Goal: Task Accomplishment & Management: Use online tool/utility

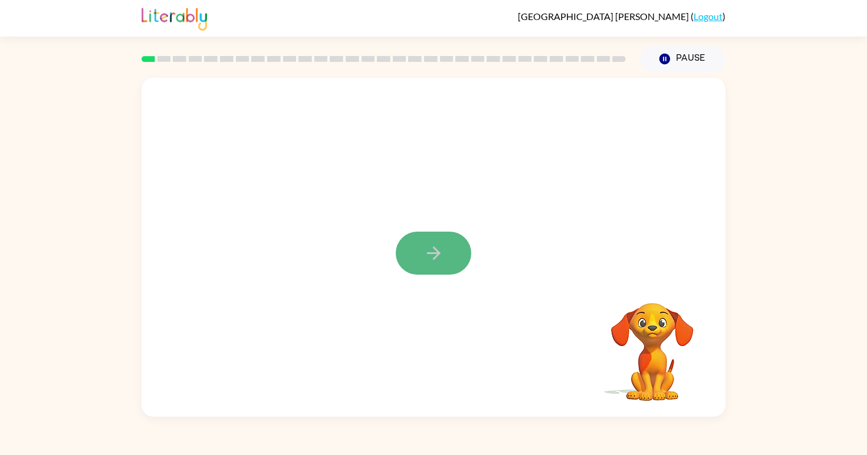
click at [441, 250] on icon "button" at bounding box center [434, 253] width 21 height 21
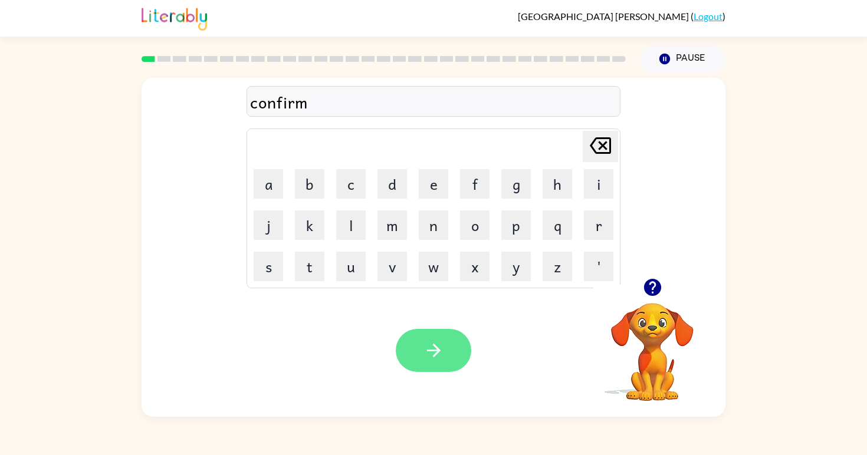
click at [434, 352] on icon "button" at bounding box center [434, 351] width 14 height 14
click at [442, 352] on icon "button" at bounding box center [434, 350] width 21 height 21
click at [434, 350] on icon "button" at bounding box center [434, 351] width 14 height 14
click at [436, 350] on icon "button" at bounding box center [434, 351] width 14 height 14
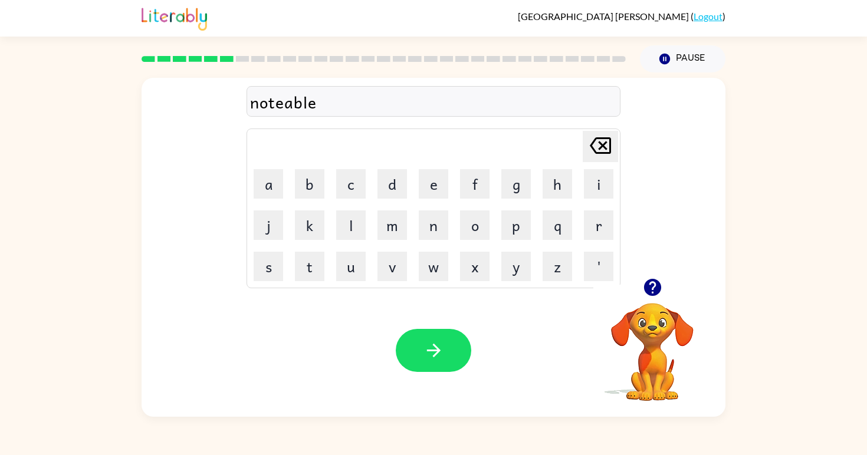
click at [436, 350] on icon "button" at bounding box center [434, 351] width 14 height 14
click at [434, 349] on icon "button" at bounding box center [434, 350] width 21 height 21
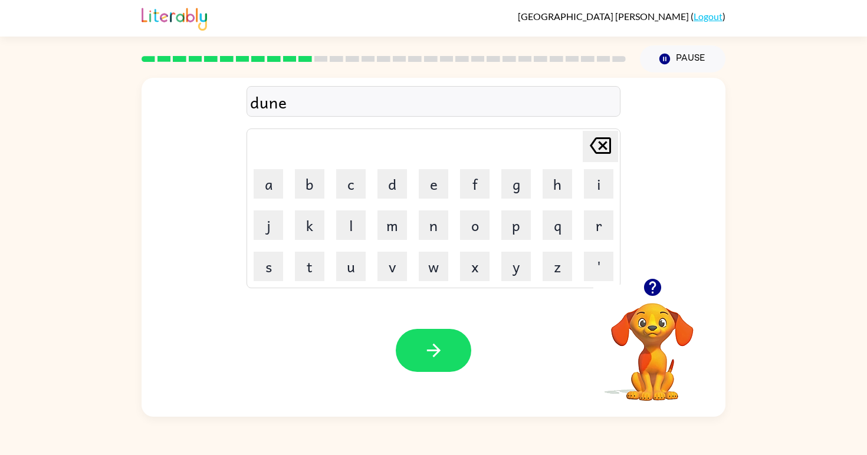
click at [434, 349] on icon "button" at bounding box center [434, 350] width 21 height 21
click at [435, 349] on icon "button" at bounding box center [434, 350] width 21 height 21
click at [663, 295] on button "button" at bounding box center [653, 288] width 30 height 30
click at [430, 350] on icon "button" at bounding box center [434, 351] width 14 height 14
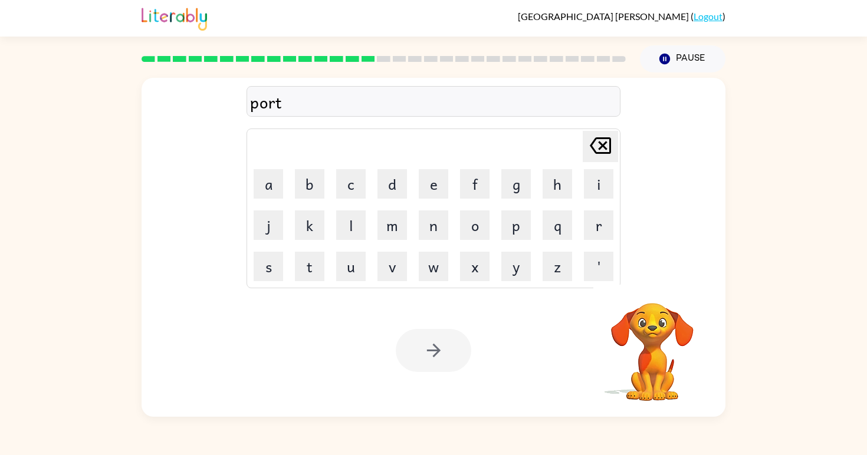
click at [437, 351] on div at bounding box center [434, 350] width 76 height 43
click at [437, 350] on icon "button" at bounding box center [434, 351] width 14 height 14
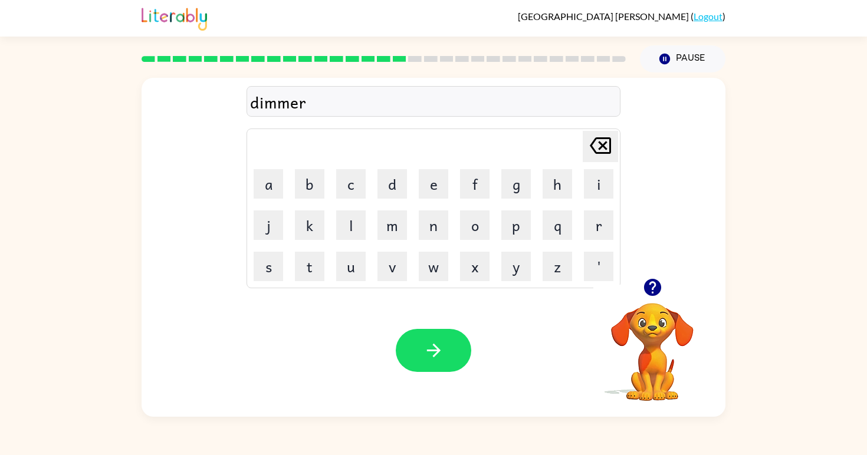
click at [437, 350] on icon "button" at bounding box center [434, 351] width 14 height 14
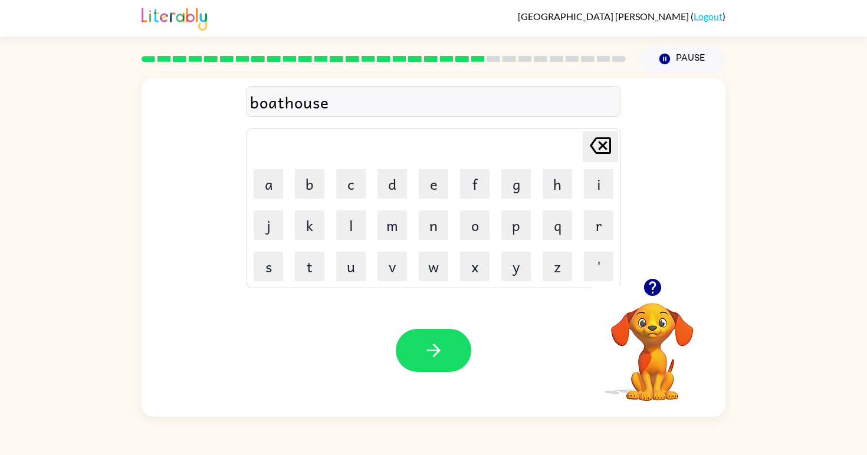
click at [437, 350] on icon "button" at bounding box center [434, 351] width 14 height 14
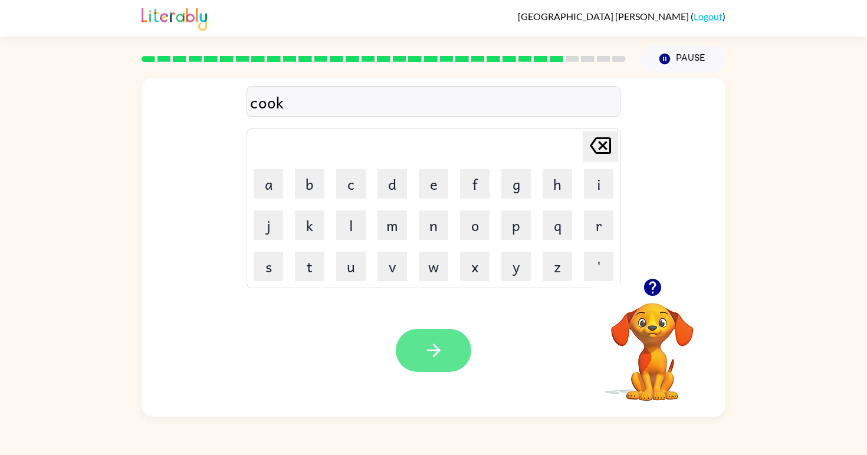
click at [437, 351] on icon "button" at bounding box center [434, 351] width 14 height 14
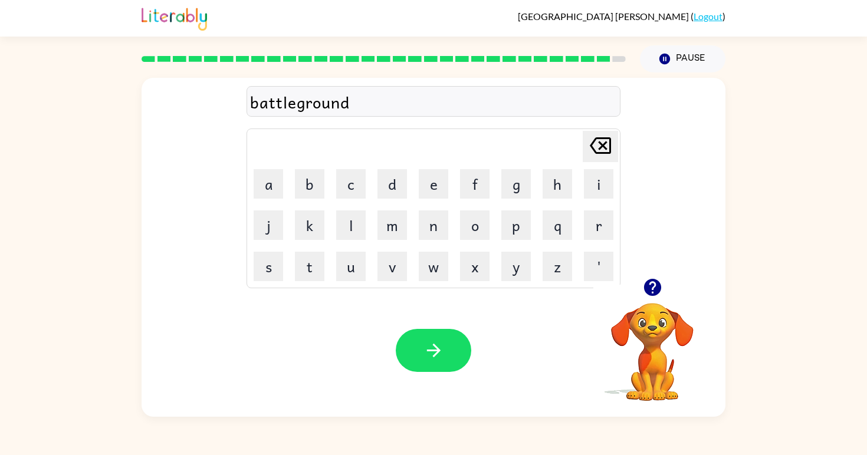
click at [437, 351] on icon "button" at bounding box center [434, 351] width 14 height 14
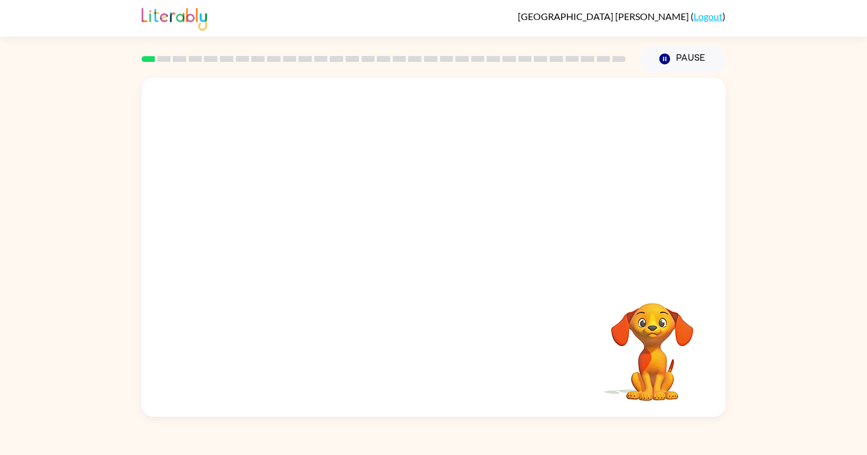
click at [297, 223] on video "Your browser must support playing .mp4 files to use Literably. Please try using…" at bounding box center [434, 178] width 584 height 201
click at [431, 257] on icon "button" at bounding box center [434, 253] width 21 height 21
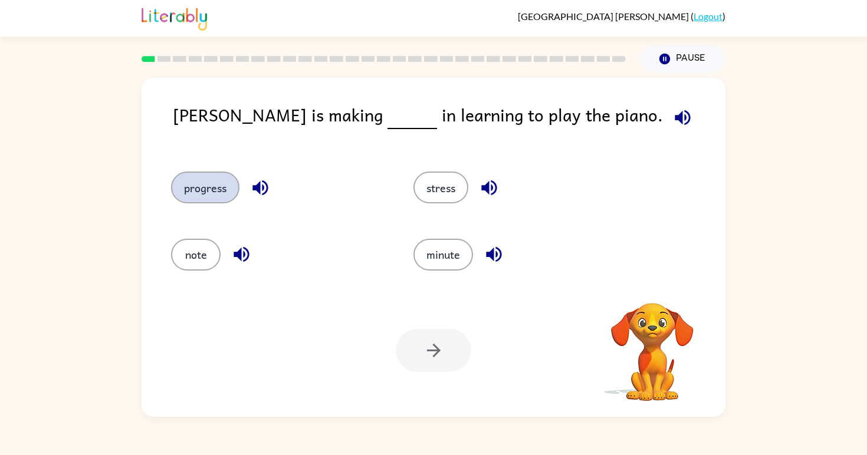
click at [215, 192] on button "progress" at bounding box center [205, 188] width 68 height 32
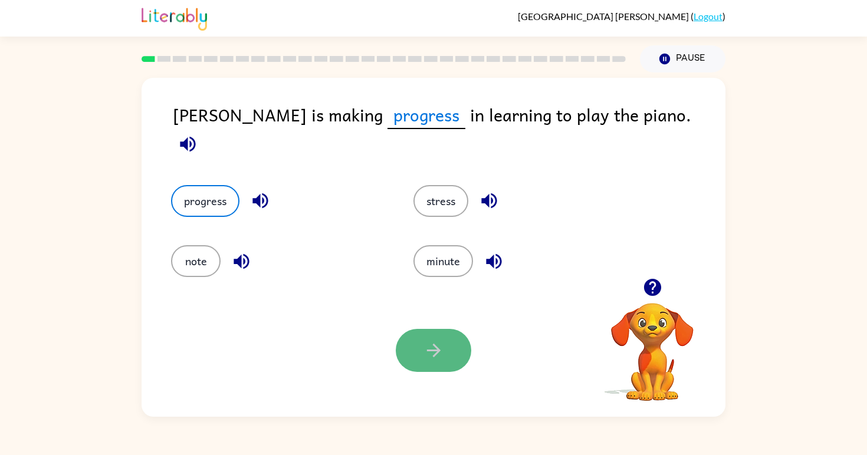
click at [449, 350] on button "button" at bounding box center [434, 350] width 76 height 43
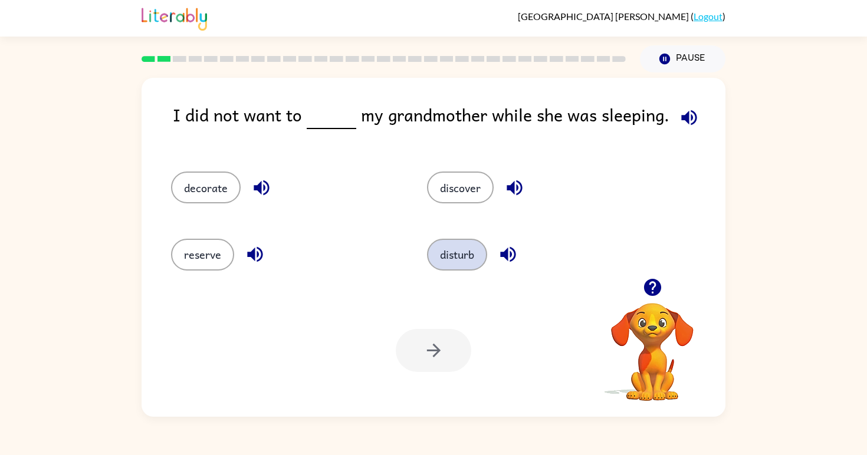
click at [466, 257] on button "disturb" at bounding box center [457, 255] width 60 height 32
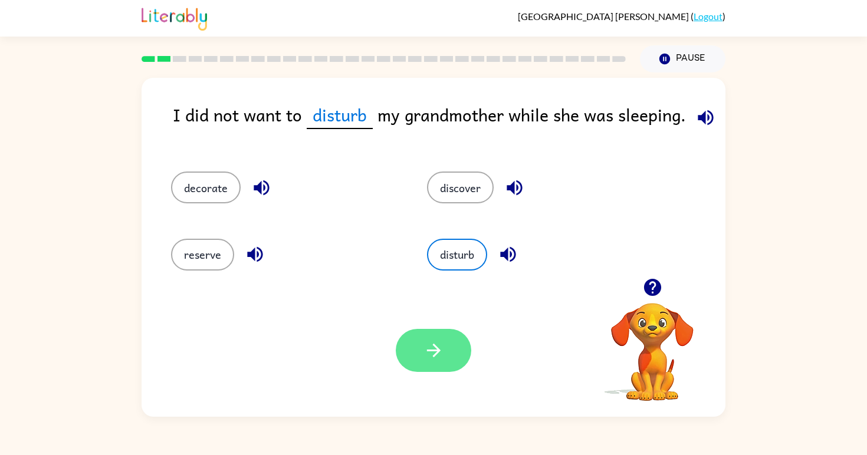
click at [442, 355] on icon "button" at bounding box center [434, 350] width 21 height 21
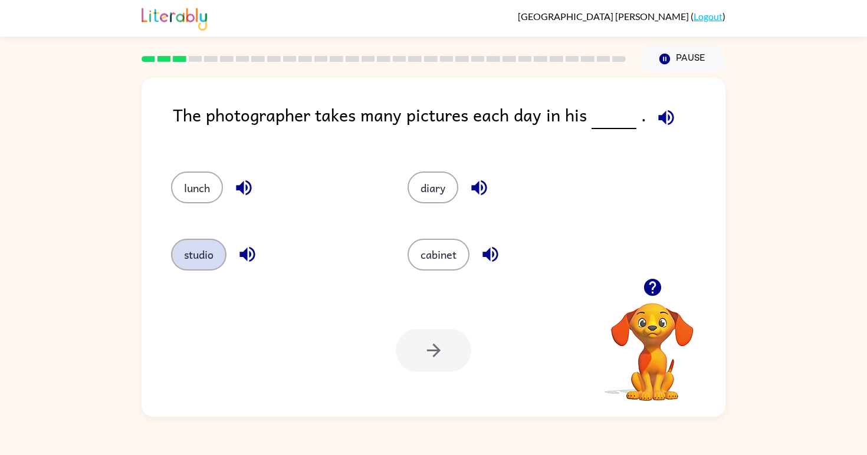
click at [198, 269] on button "studio" at bounding box center [198, 255] width 55 height 32
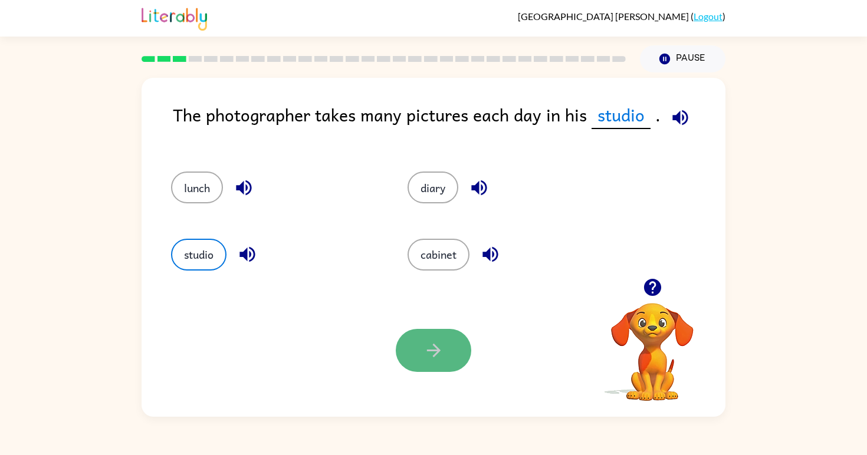
click at [427, 358] on icon "button" at bounding box center [434, 350] width 21 height 21
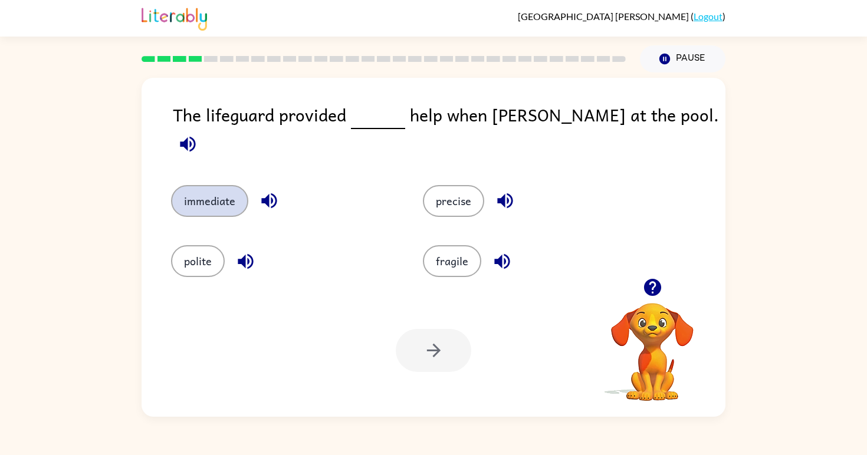
click at [214, 189] on button "immediate" at bounding box center [209, 201] width 77 height 32
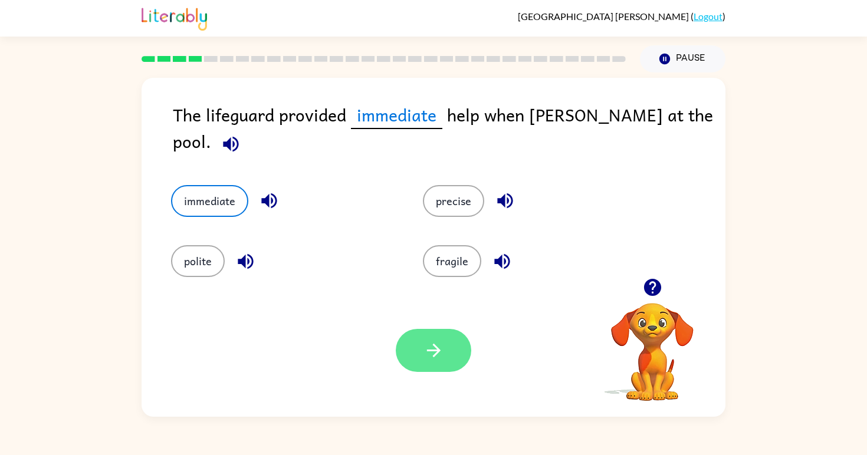
click at [425, 359] on icon "button" at bounding box center [434, 350] width 21 height 21
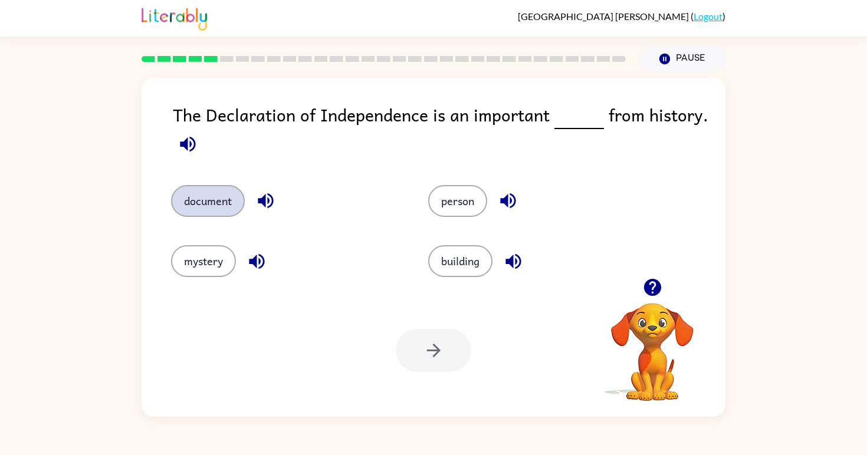
click at [223, 204] on button "document" at bounding box center [208, 201] width 74 height 32
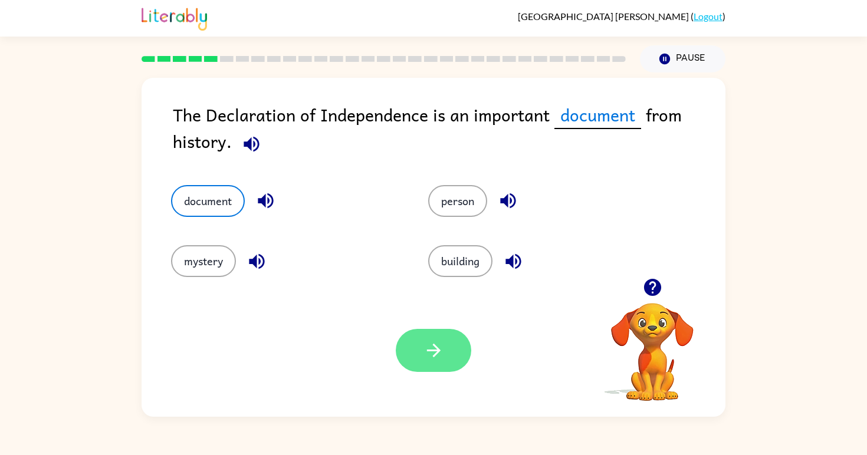
click at [414, 352] on button "button" at bounding box center [434, 350] width 76 height 43
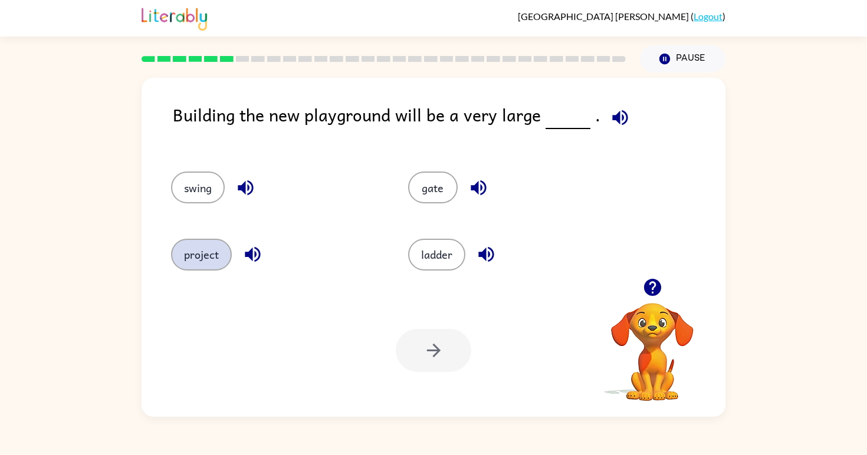
click at [195, 264] on button "project" at bounding box center [201, 255] width 61 height 32
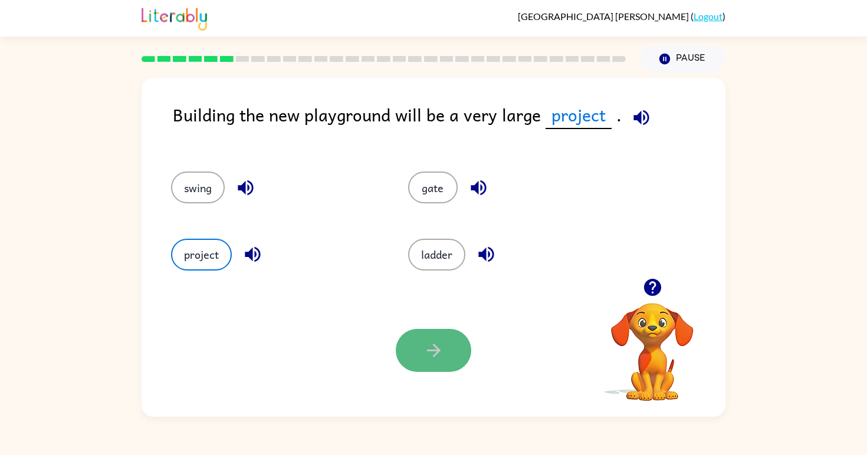
click at [452, 368] on button "button" at bounding box center [434, 350] width 76 height 43
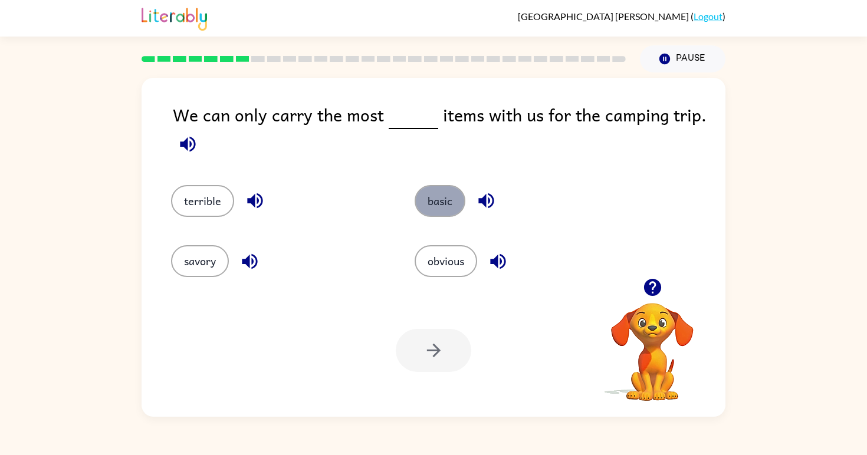
click at [442, 212] on button "basic" at bounding box center [440, 201] width 51 height 32
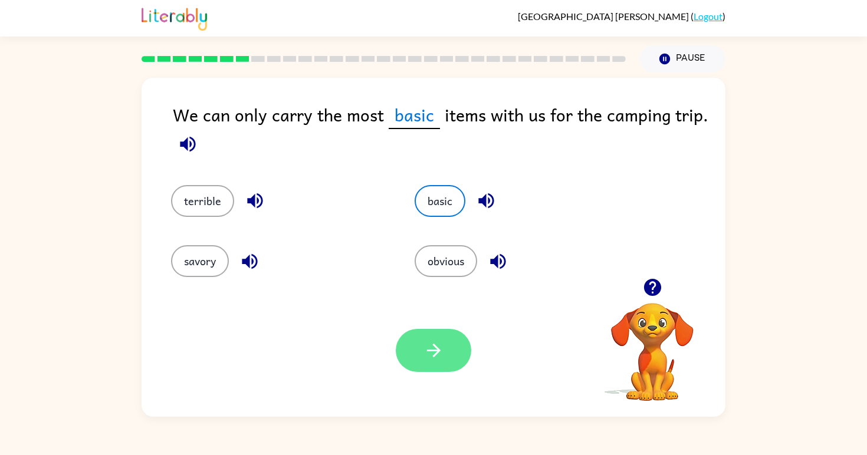
click at [448, 357] on button "button" at bounding box center [434, 350] width 76 height 43
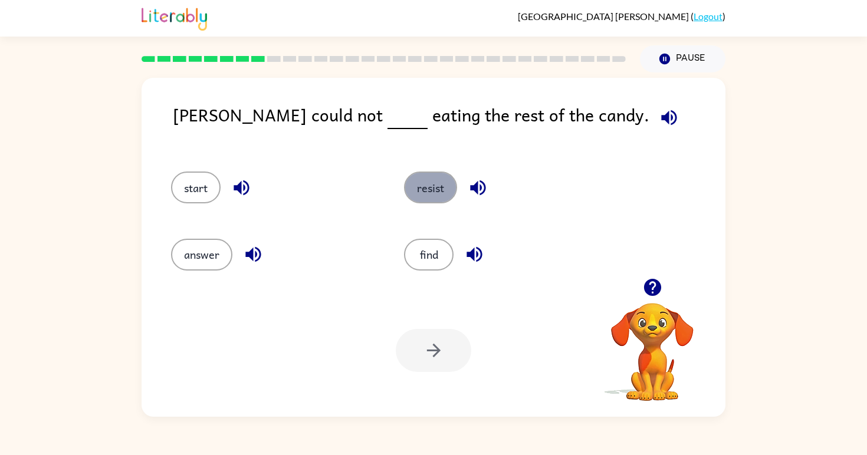
click at [439, 181] on button "resist" at bounding box center [430, 188] width 53 height 32
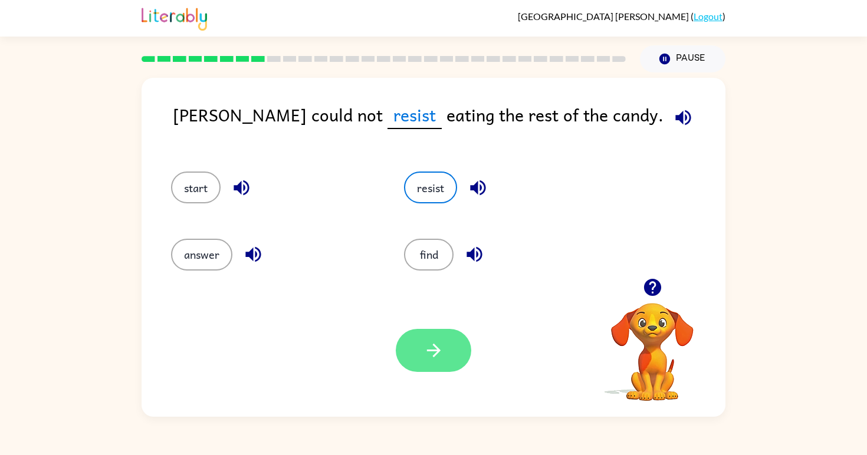
click at [441, 352] on icon "button" at bounding box center [434, 350] width 21 height 21
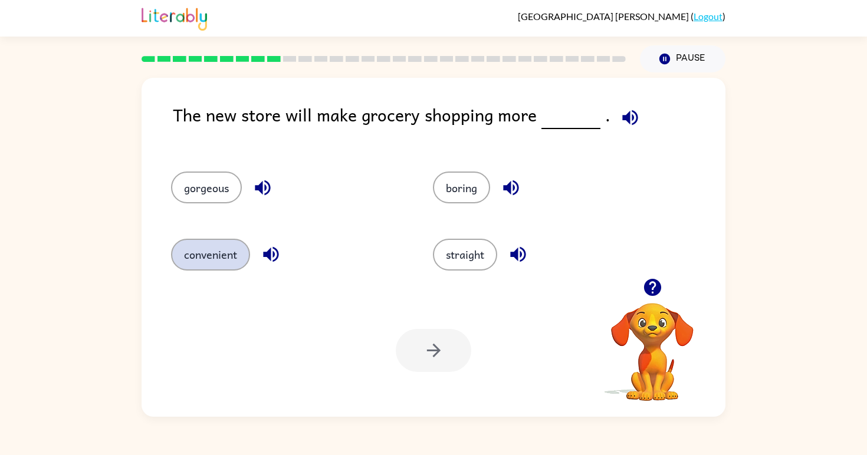
click at [222, 247] on button "convenient" at bounding box center [210, 255] width 79 height 32
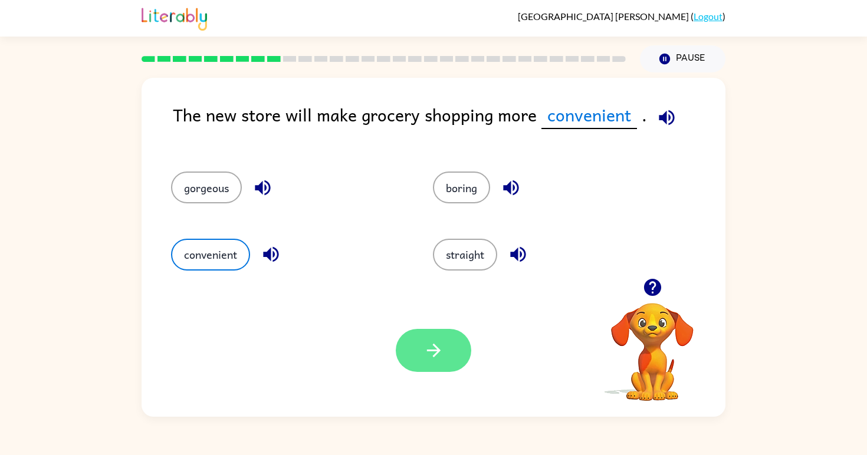
click at [431, 356] on icon "button" at bounding box center [434, 350] width 21 height 21
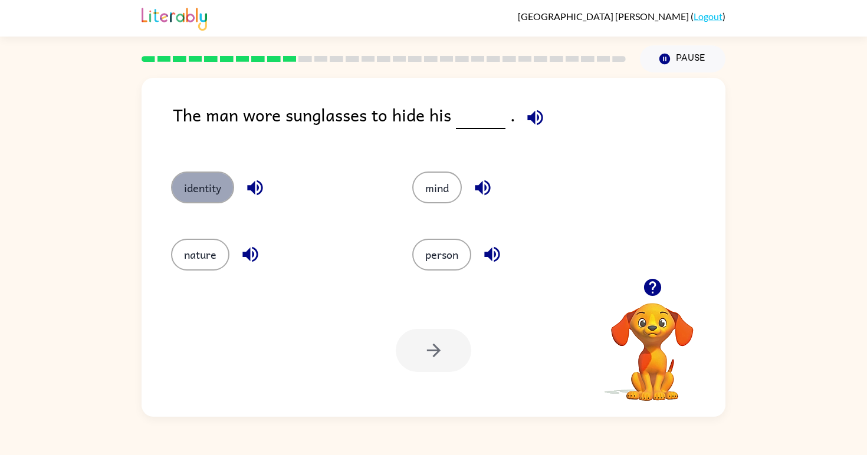
click at [212, 198] on button "identity" at bounding box center [202, 188] width 63 height 32
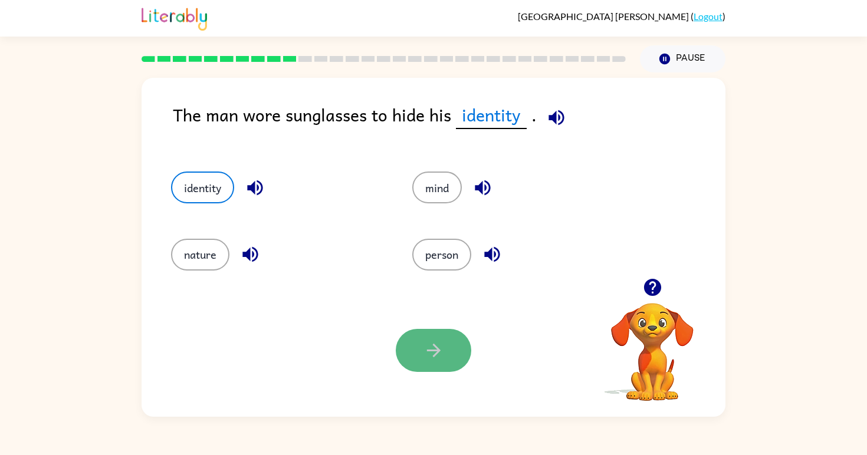
click at [429, 356] on icon "button" at bounding box center [434, 350] width 21 height 21
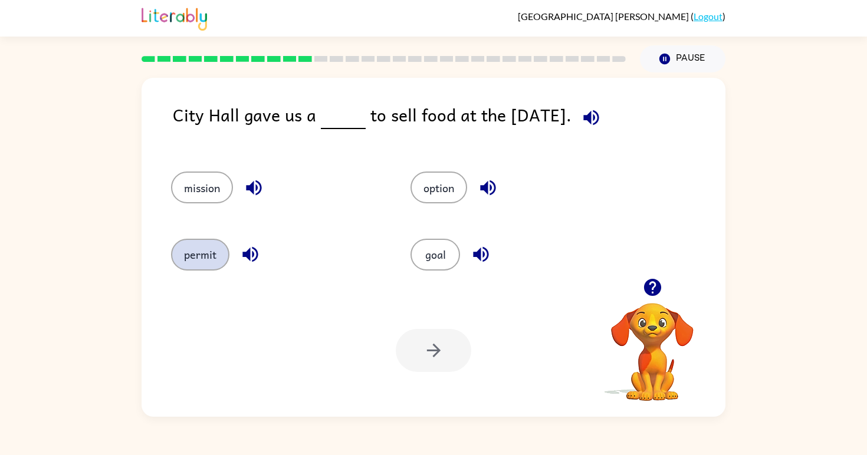
click at [208, 253] on button "permit" at bounding box center [200, 255] width 58 height 32
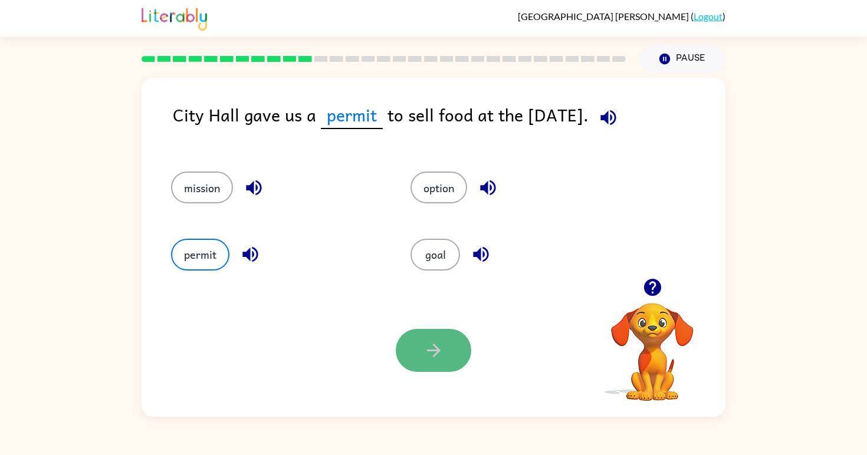
click at [454, 356] on button "button" at bounding box center [434, 350] width 76 height 43
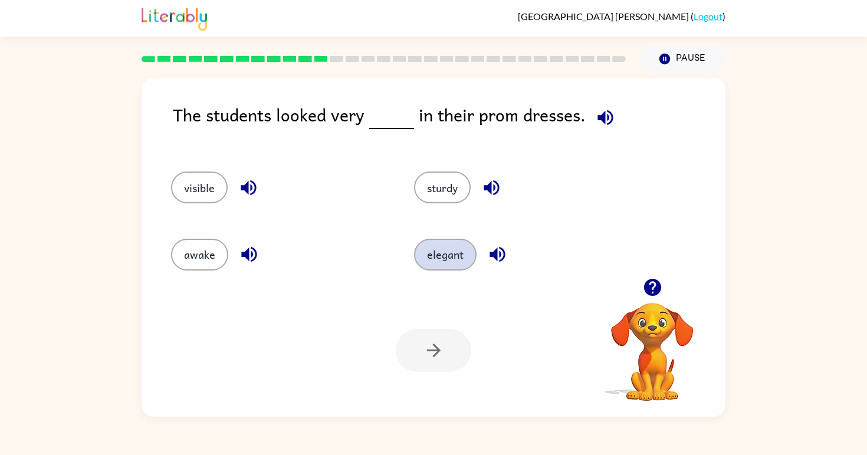
click at [440, 259] on button "elegant" at bounding box center [445, 255] width 63 height 32
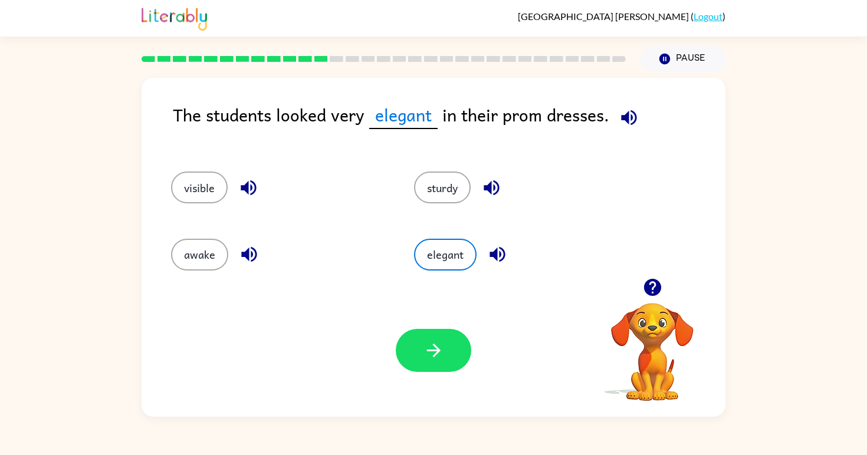
click at [431, 378] on div "Your browser must support playing .mp4 files to use Literably. Please try using…" at bounding box center [434, 350] width 584 height 133
click at [443, 354] on icon "button" at bounding box center [434, 350] width 21 height 21
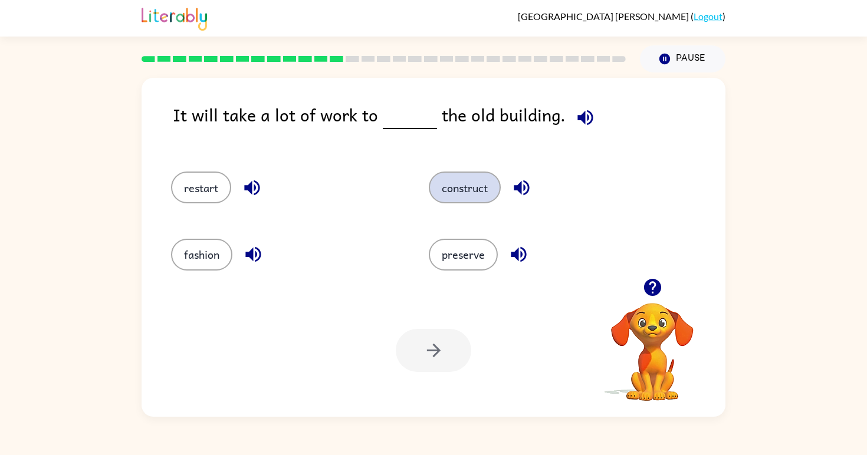
click at [468, 178] on button "construct" at bounding box center [465, 188] width 72 height 32
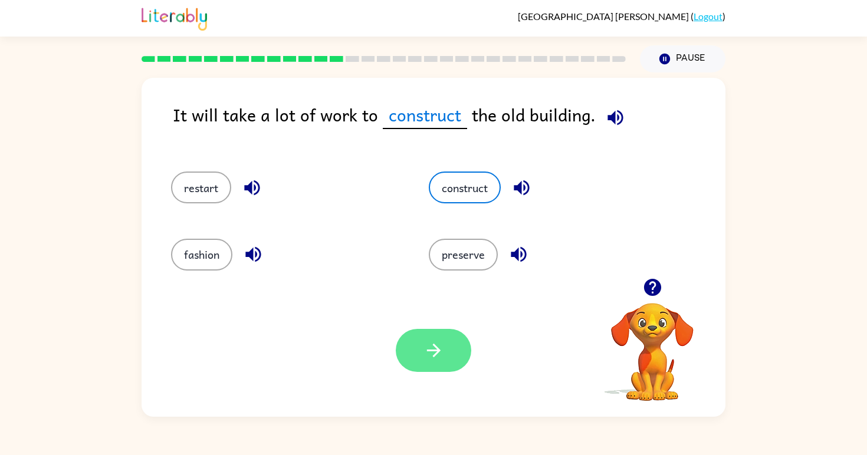
click at [426, 357] on icon "button" at bounding box center [434, 350] width 21 height 21
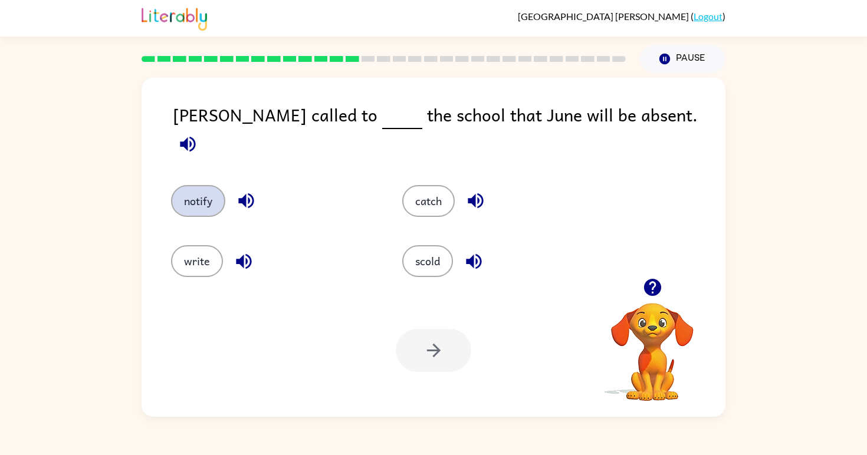
click at [195, 189] on button "notify" at bounding box center [198, 201] width 54 height 32
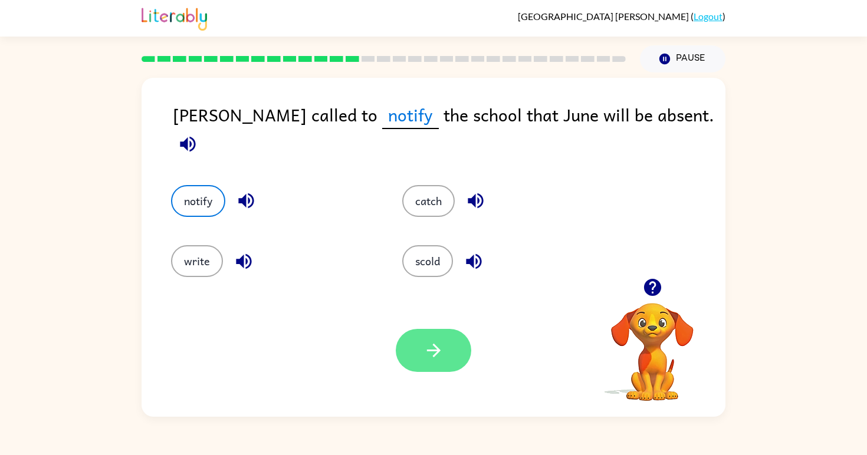
click at [440, 357] on icon "button" at bounding box center [434, 350] width 21 height 21
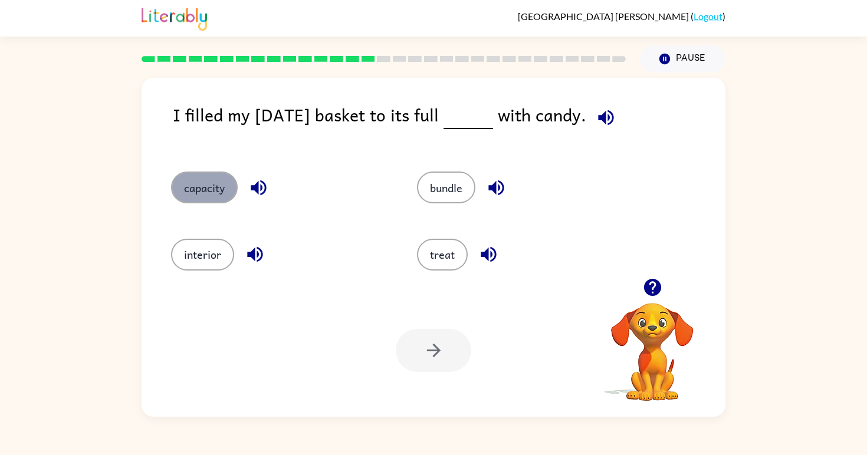
click at [199, 182] on button "capacity" at bounding box center [204, 188] width 67 height 32
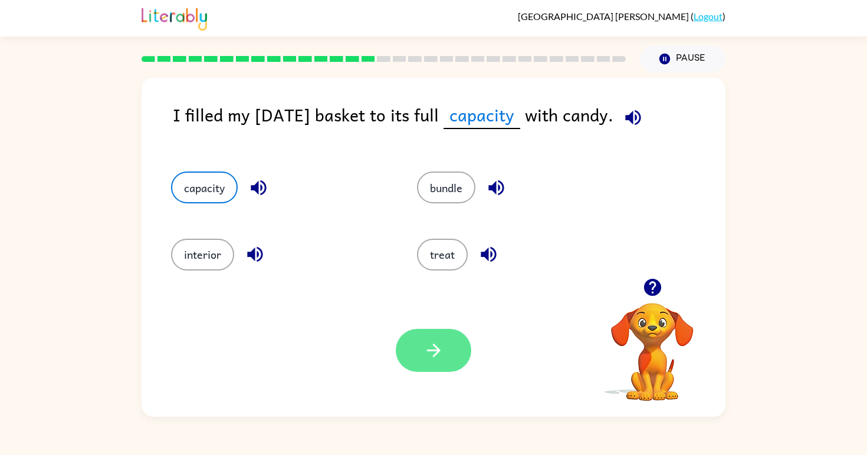
click at [447, 354] on button "button" at bounding box center [434, 350] width 76 height 43
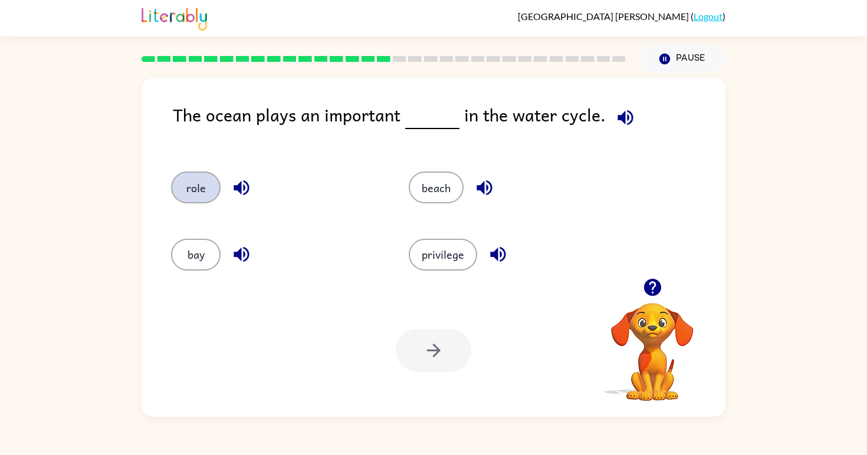
click at [194, 191] on button "role" at bounding box center [196, 188] width 50 height 32
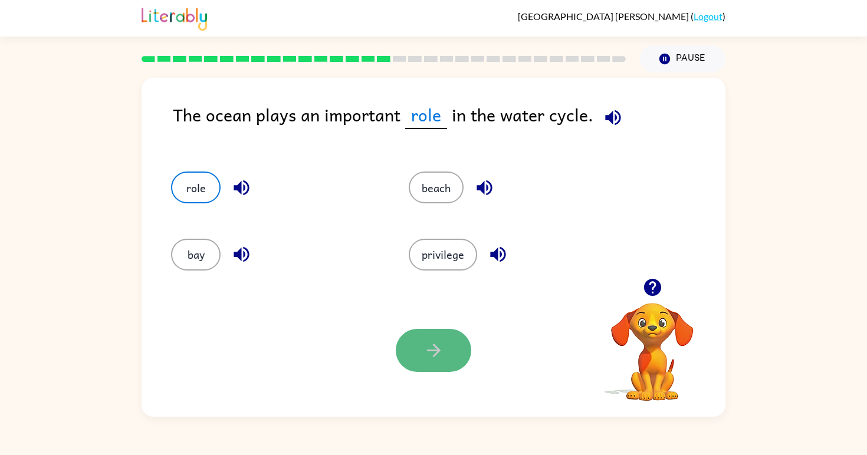
click at [416, 353] on button "button" at bounding box center [434, 350] width 76 height 43
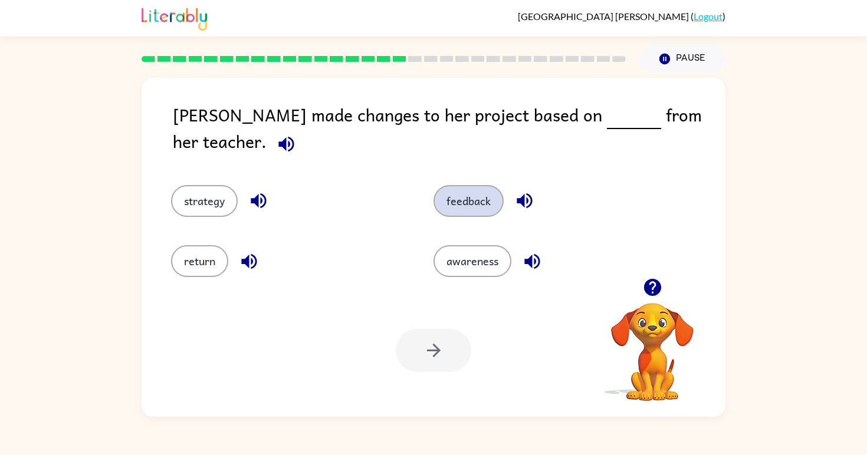
click at [472, 185] on button "feedback" at bounding box center [469, 201] width 70 height 32
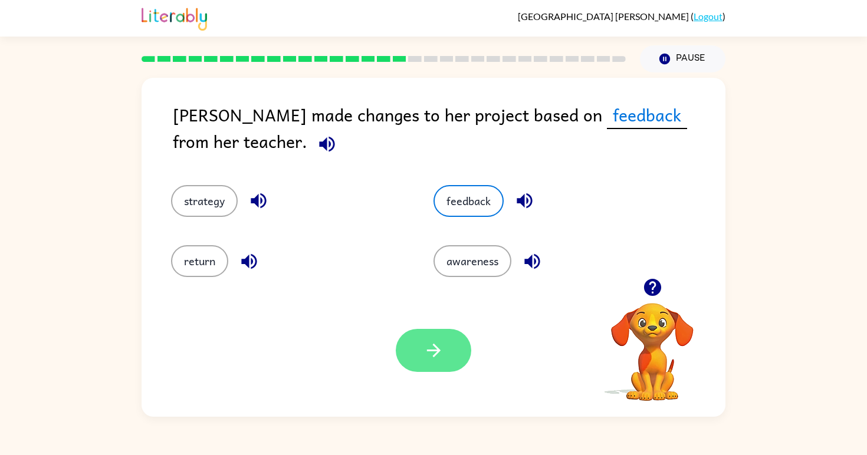
click at [447, 358] on button "button" at bounding box center [434, 350] width 76 height 43
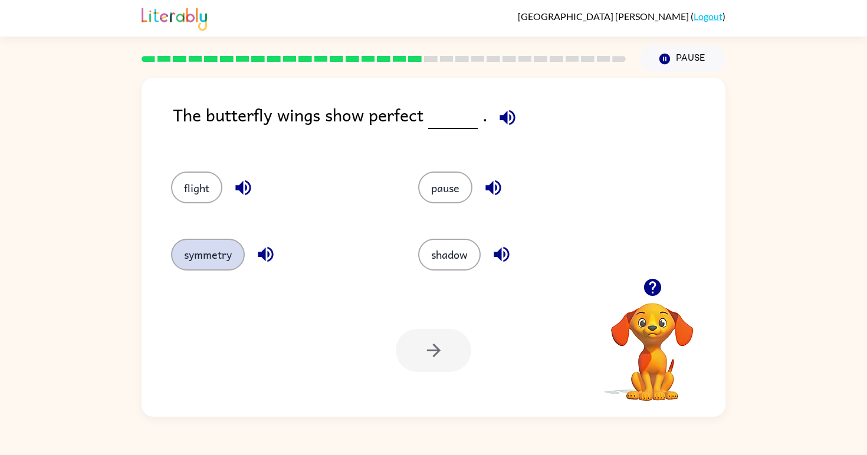
click at [226, 255] on button "symmetry" at bounding box center [208, 255] width 74 height 32
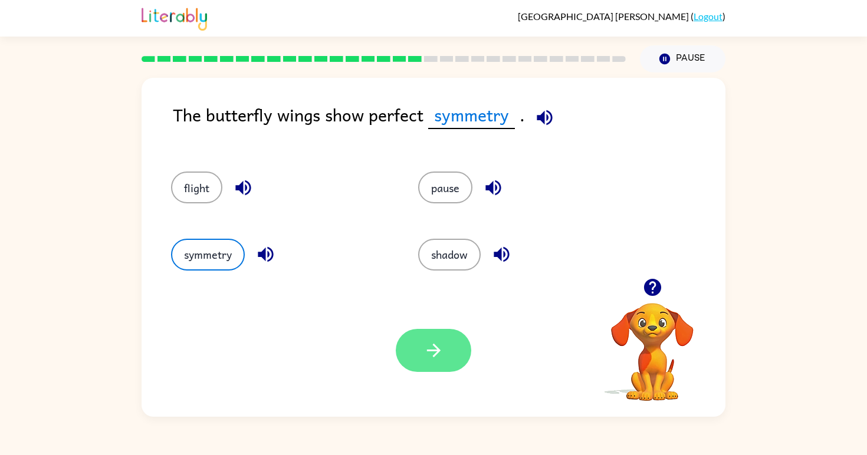
click at [455, 356] on button "button" at bounding box center [434, 350] width 76 height 43
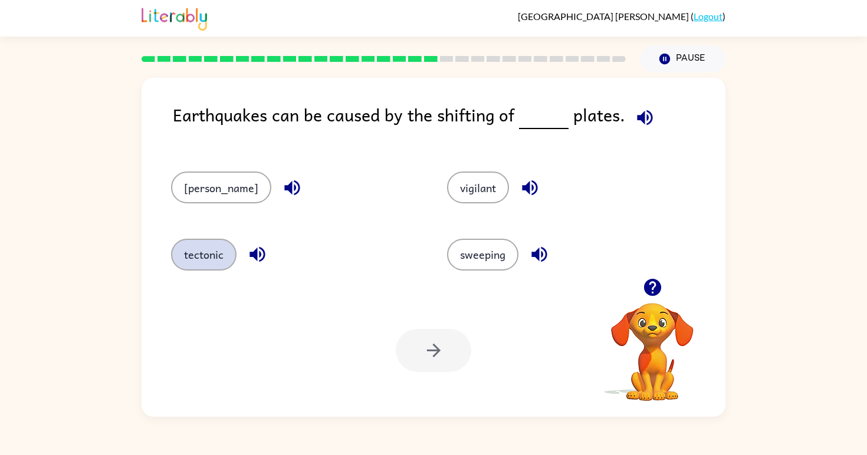
click at [199, 259] on button "tectonic" at bounding box center [203, 255] width 65 height 32
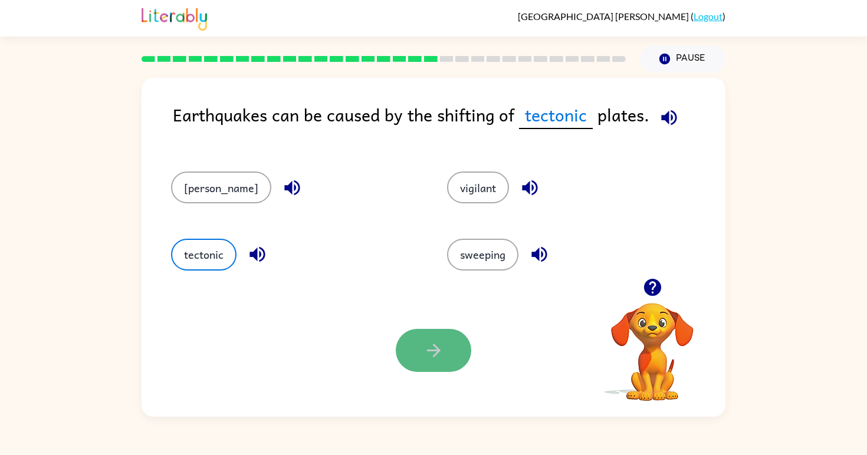
click at [421, 349] on button "button" at bounding box center [434, 350] width 76 height 43
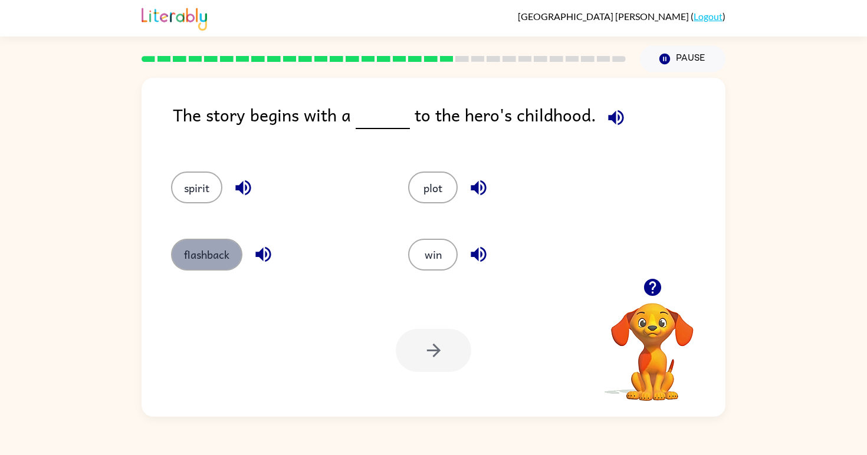
click at [186, 255] on button "flashback" at bounding box center [206, 255] width 71 height 32
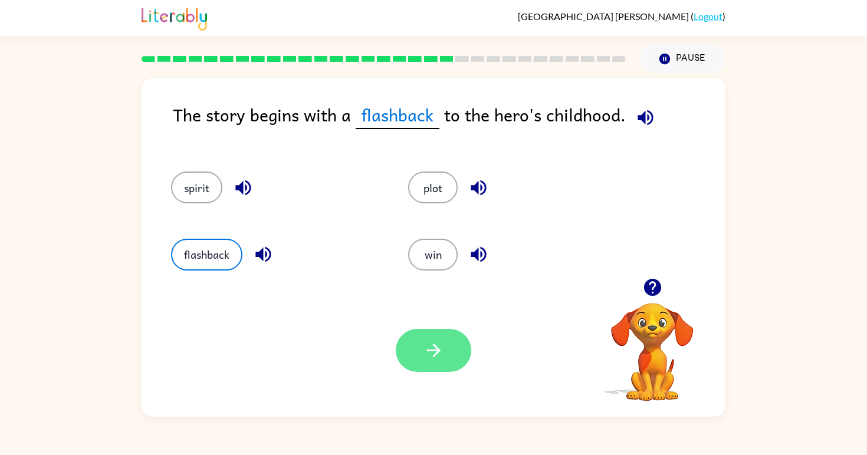
click at [429, 352] on icon "button" at bounding box center [434, 351] width 14 height 14
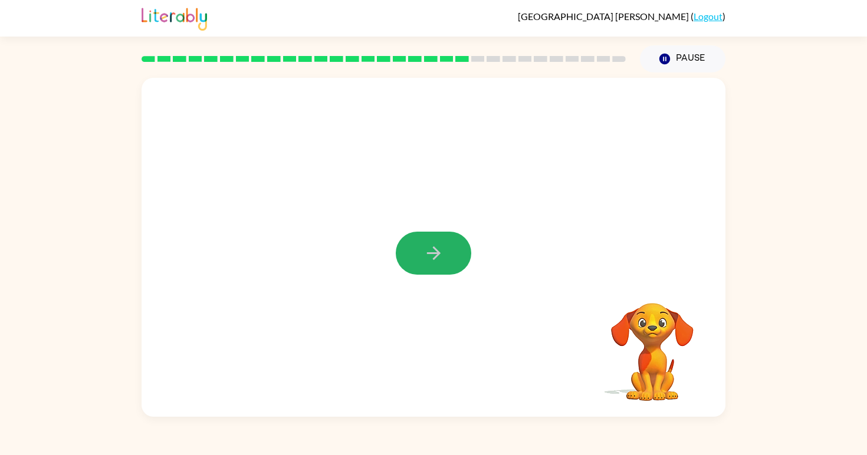
click at [438, 260] on icon "button" at bounding box center [434, 253] width 21 height 21
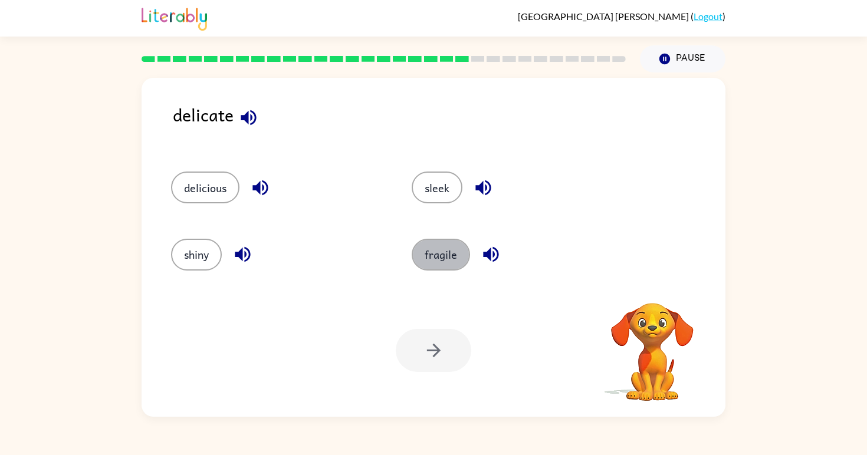
click at [438, 260] on button "fragile" at bounding box center [441, 255] width 58 height 32
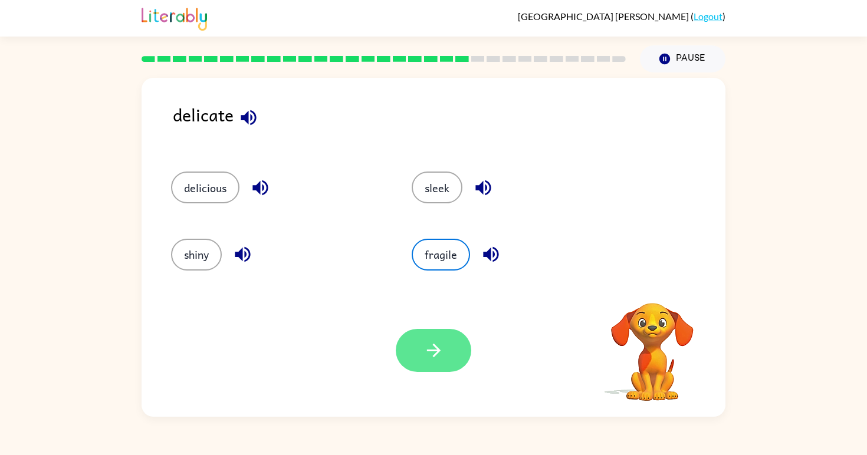
click at [452, 348] on button "button" at bounding box center [434, 350] width 76 height 43
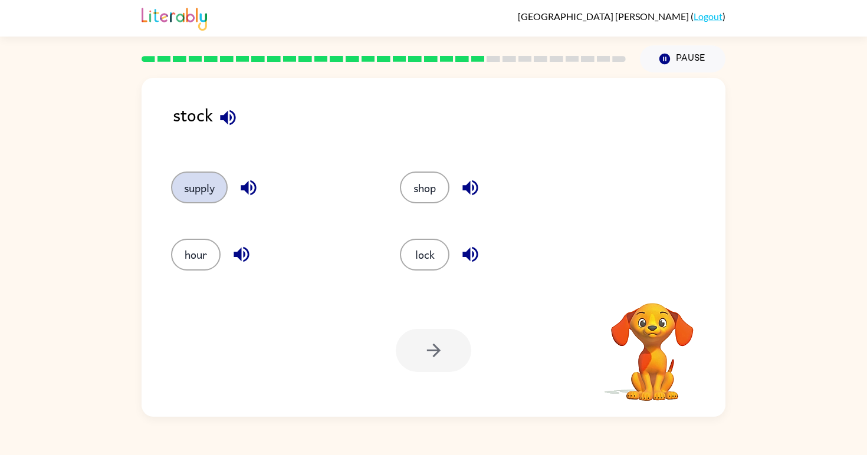
click at [204, 189] on button "supply" at bounding box center [199, 188] width 57 height 32
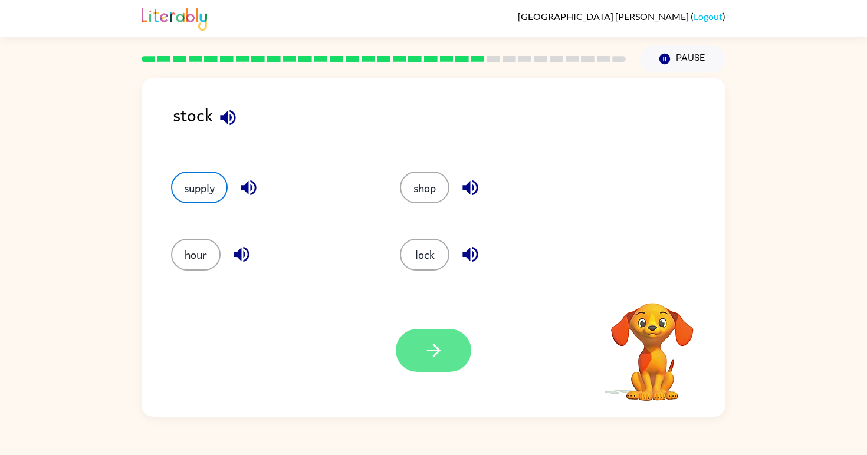
click at [418, 356] on button "button" at bounding box center [434, 350] width 76 height 43
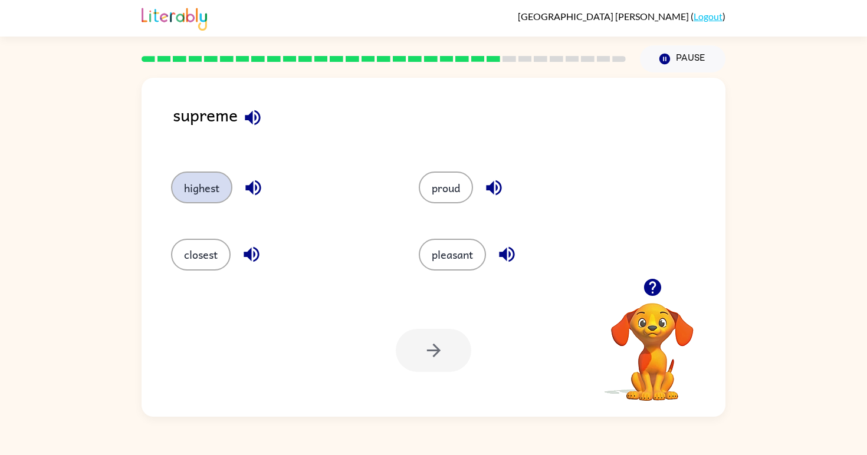
click at [200, 187] on button "highest" at bounding box center [201, 188] width 61 height 32
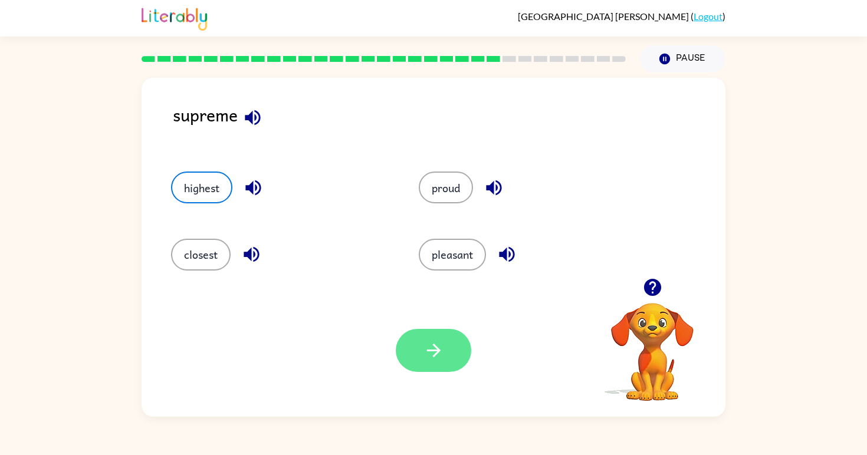
click at [438, 341] on icon "button" at bounding box center [434, 350] width 21 height 21
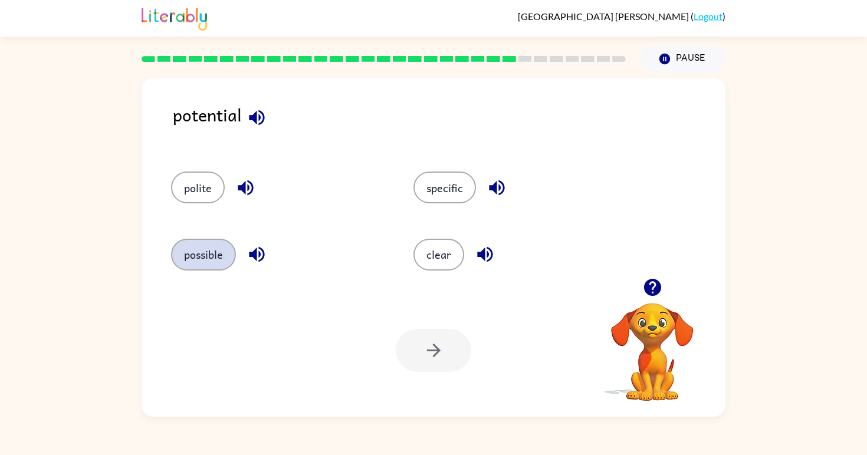
click at [207, 256] on button "possible" at bounding box center [203, 255] width 65 height 32
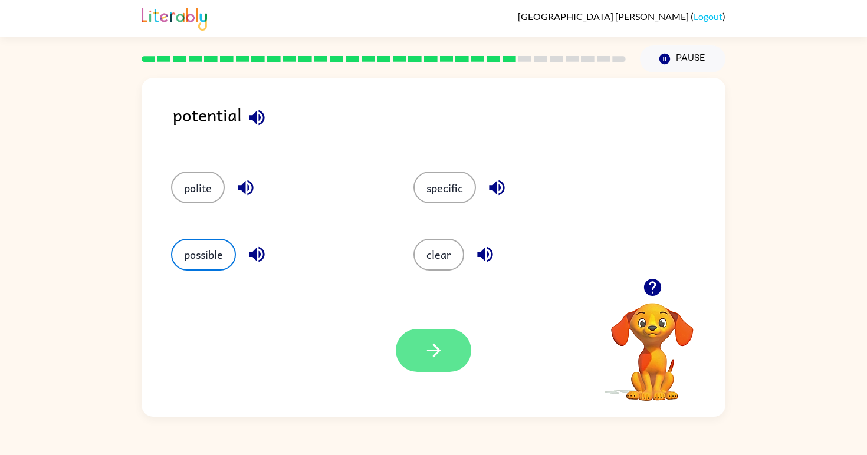
click at [439, 357] on icon "button" at bounding box center [434, 350] width 21 height 21
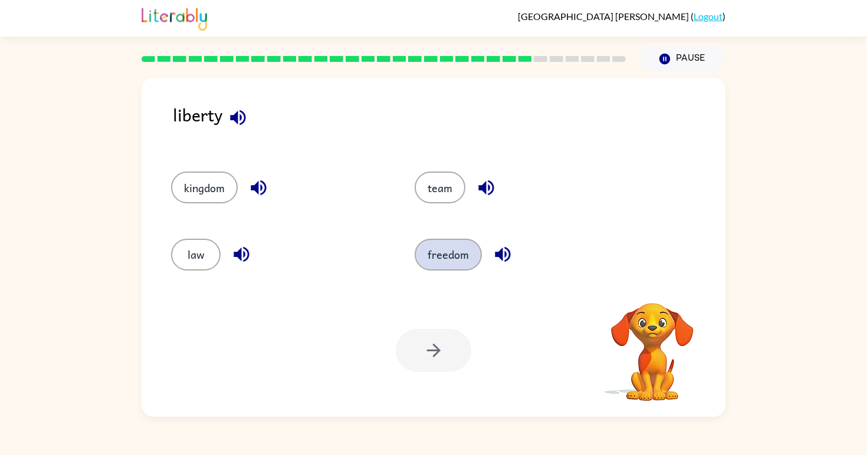
click at [449, 252] on button "freedom" at bounding box center [448, 255] width 67 height 32
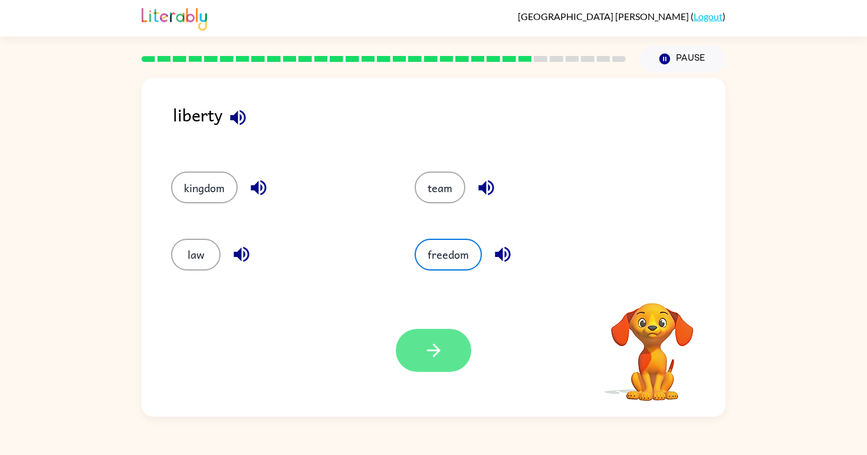
click at [448, 364] on button "button" at bounding box center [434, 350] width 76 height 43
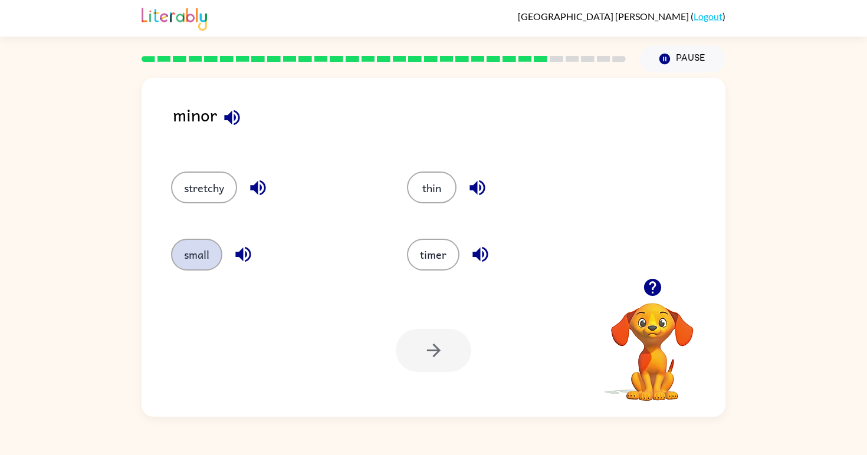
click at [186, 257] on button "small" at bounding box center [196, 255] width 51 height 32
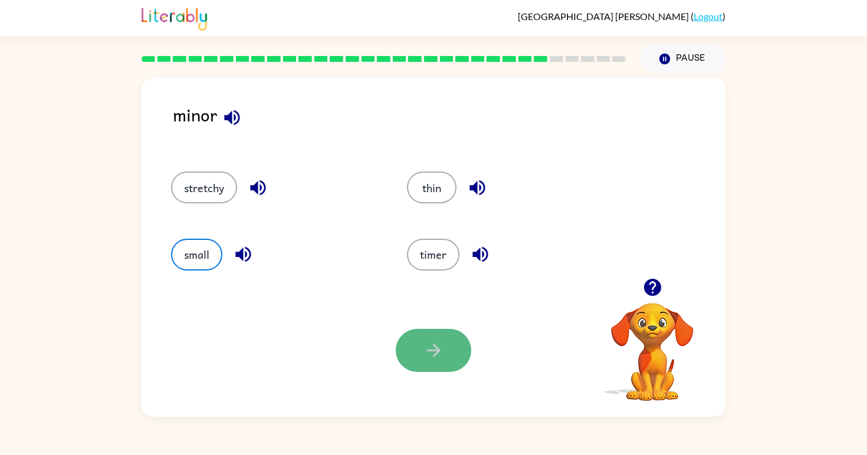
click at [447, 358] on button "button" at bounding box center [434, 350] width 76 height 43
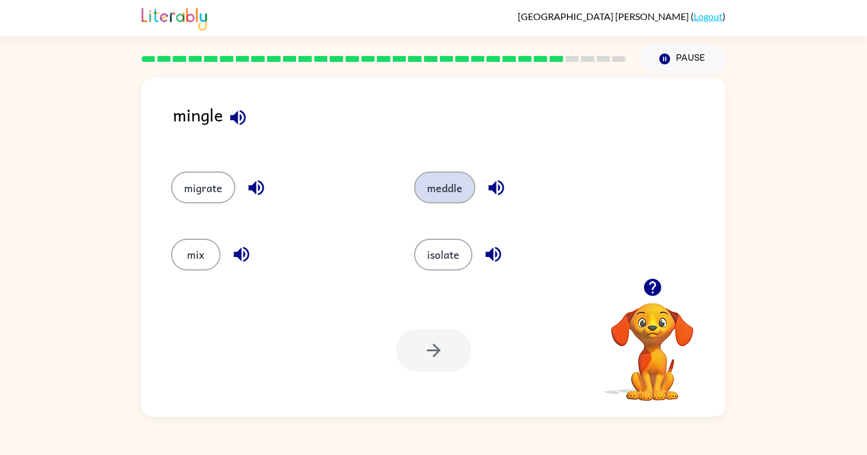
click at [447, 202] on button "meddle" at bounding box center [444, 188] width 61 height 32
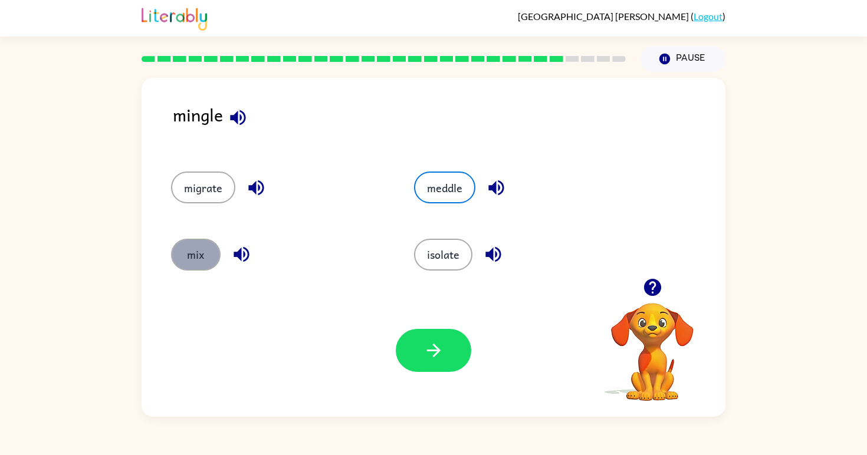
click at [206, 260] on button "mix" at bounding box center [196, 255] width 50 height 32
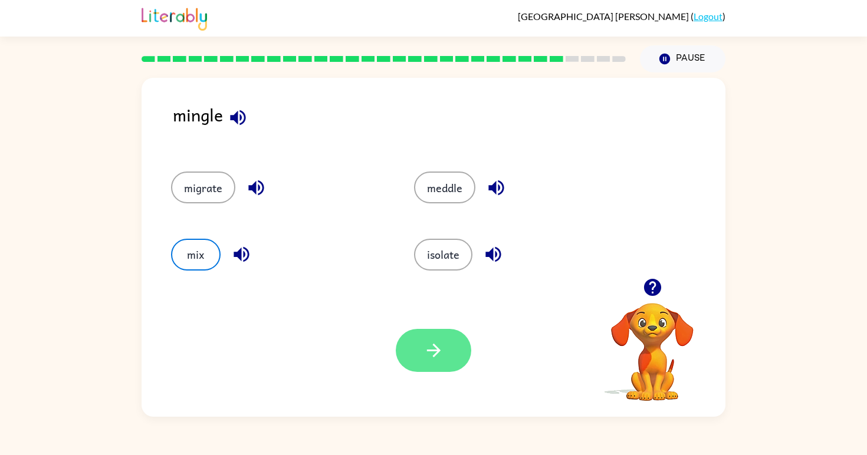
click at [457, 366] on button "button" at bounding box center [434, 350] width 76 height 43
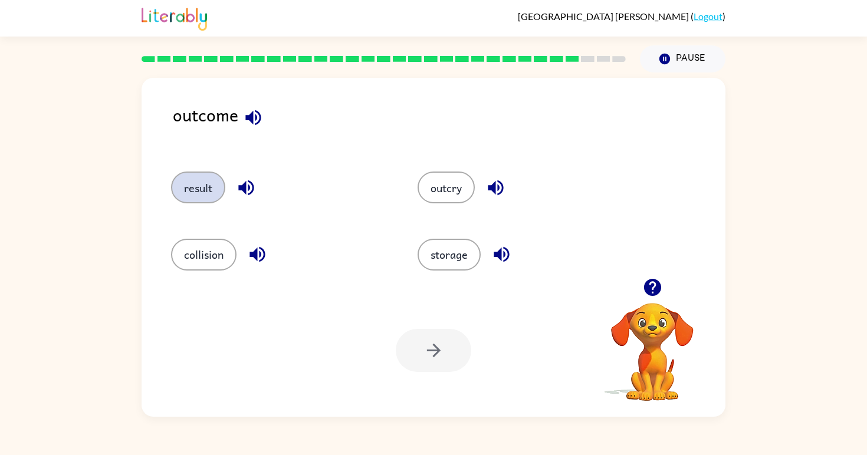
click at [198, 176] on button "result" at bounding box center [198, 188] width 54 height 32
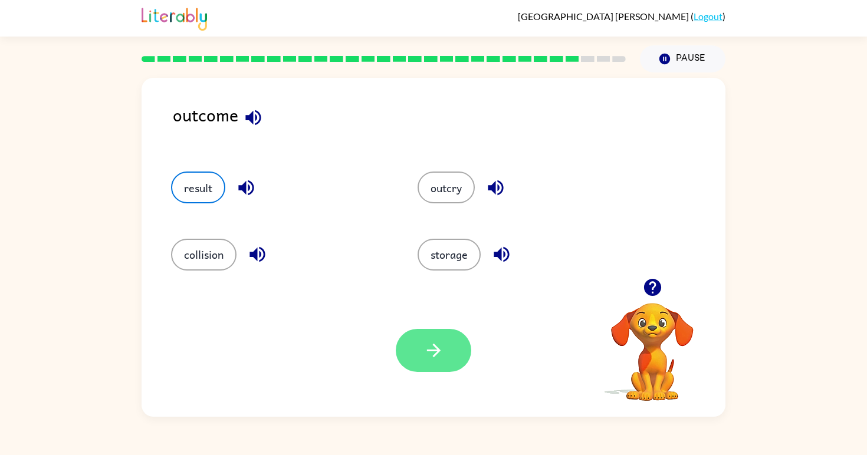
click at [424, 344] on icon "button" at bounding box center [434, 350] width 21 height 21
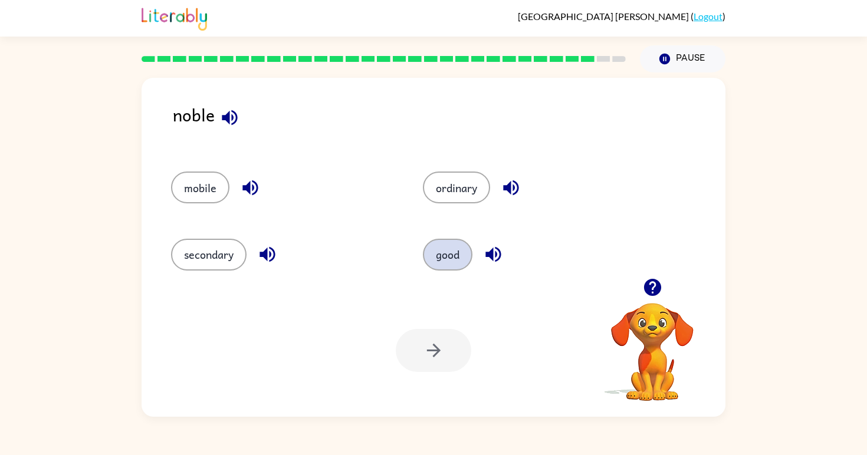
click at [451, 250] on button "good" at bounding box center [448, 255] width 50 height 32
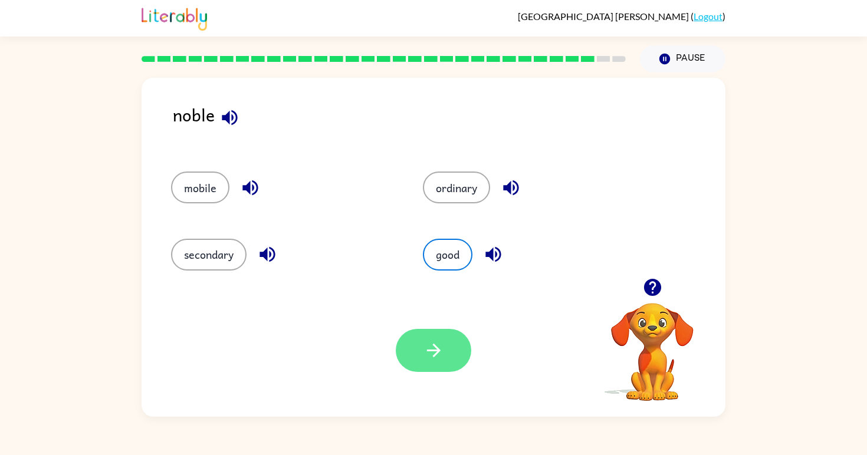
click at [448, 350] on button "button" at bounding box center [434, 350] width 76 height 43
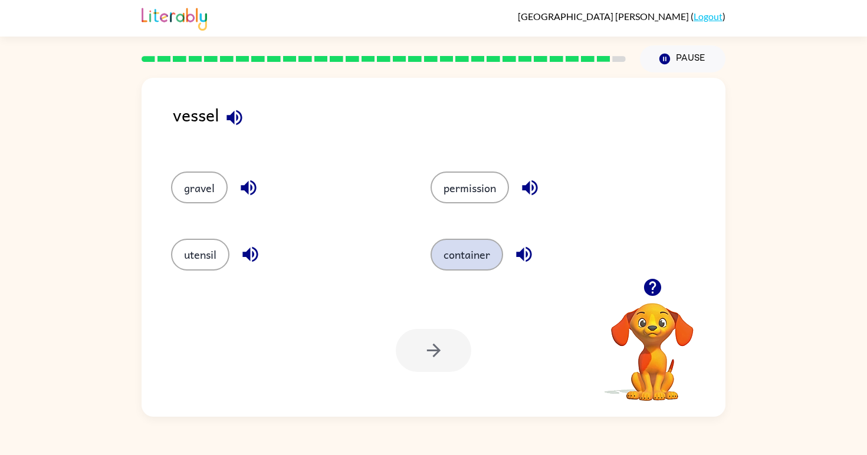
click at [468, 266] on button "container" at bounding box center [467, 255] width 73 height 32
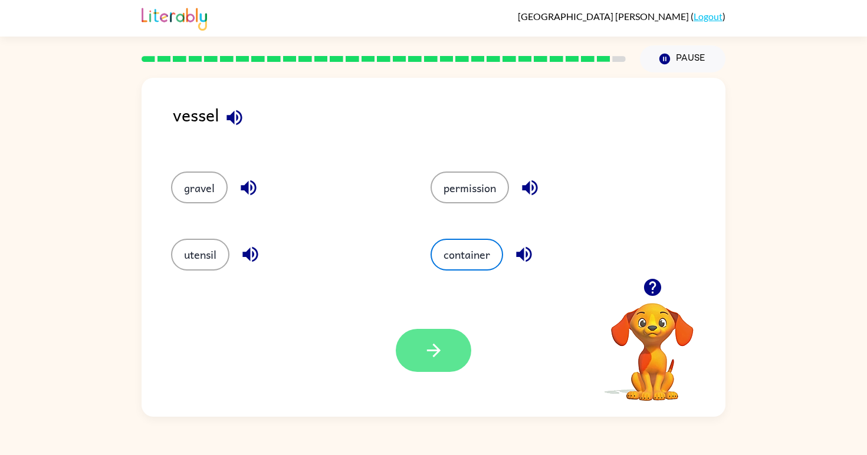
click at [433, 369] on button "button" at bounding box center [434, 350] width 76 height 43
